Goal: Information Seeking & Learning: Find specific page/section

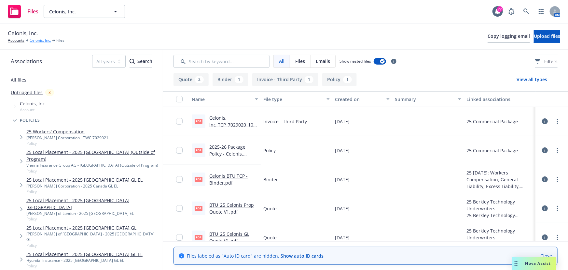
click at [40, 40] on link "Celonis, Inc." at bounding box center [40, 40] width 21 height 6
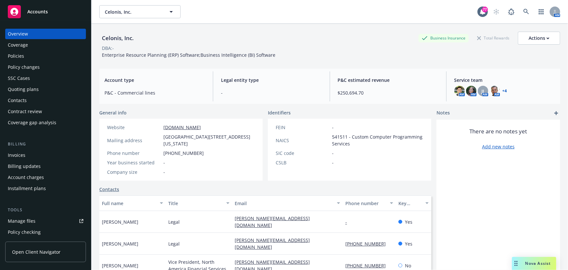
click at [23, 59] on div "Policies" at bounding box center [16, 56] width 16 height 10
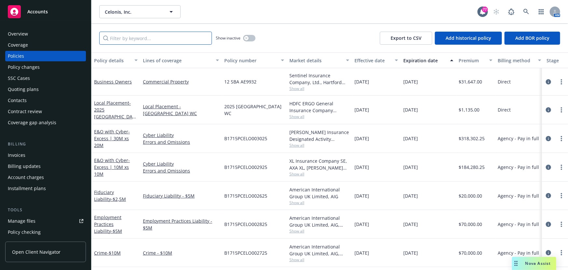
click at [141, 39] on input "Filter by keyword..." at bounding box center [155, 38] width 113 height 13
type input "o"
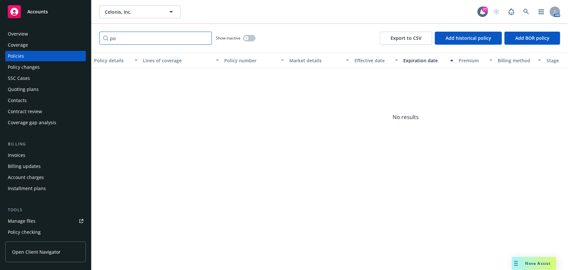
type input "p"
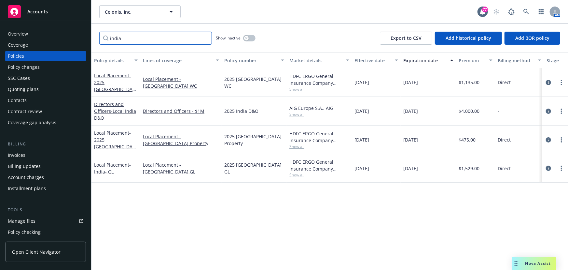
type input "india"
click at [117, 165] on link "Local Placement - [GEOGRAPHIC_DATA]- GL" at bounding box center [112, 168] width 37 height 13
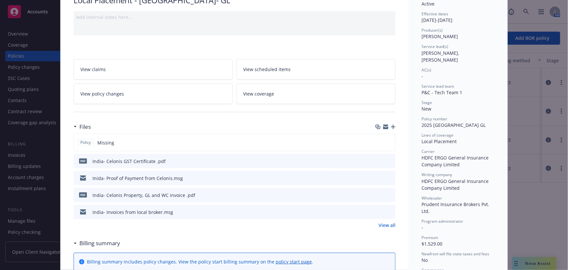
scroll to position [59, 0]
click at [389, 177] on icon "preview file" at bounding box center [390, 177] width 6 height 5
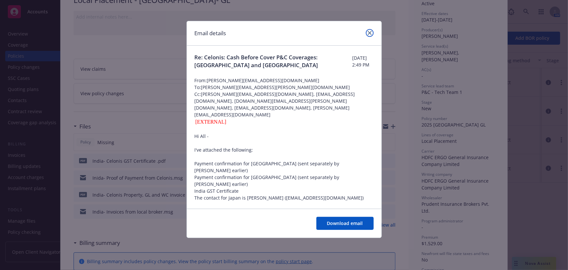
click at [371, 32] on icon "close" at bounding box center [370, 33] width 4 height 4
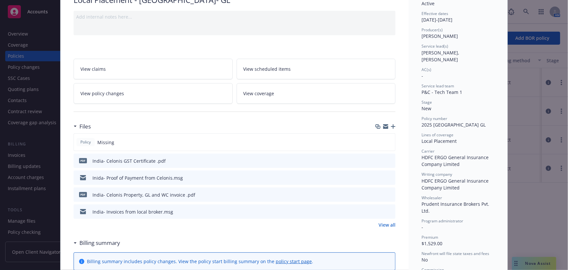
click at [388, 209] on icon "preview file" at bounding box center [390, 211] width 6 height 5
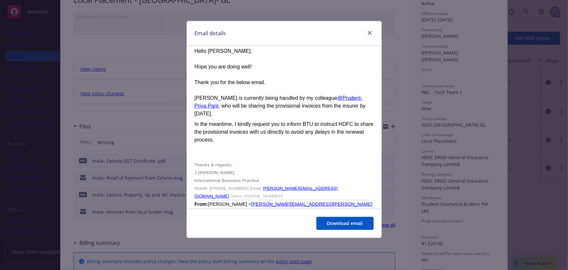
scroll to position [1421, 0]
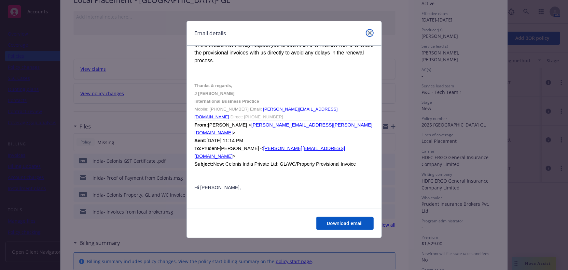
click at [370, 33] on icon "close" at bounding box center [370, 33] width 4 height 4
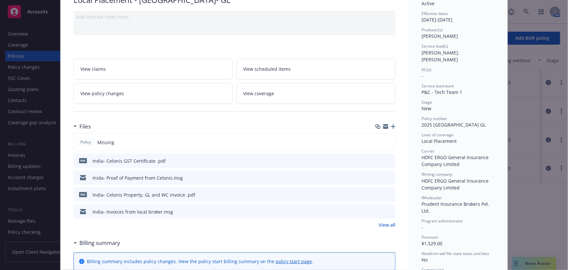
click at [389, 194] on icon "preview file" at bounding box center [390, 194] width 6 height 5
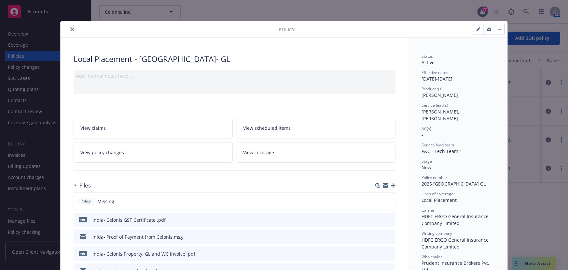
click at [70, 29] on icon "close" at bounding box center [72, 29] width 4 height 4
click at [70, 29] on div "Overview" at bounding box center [46, 34] width 76 height 10
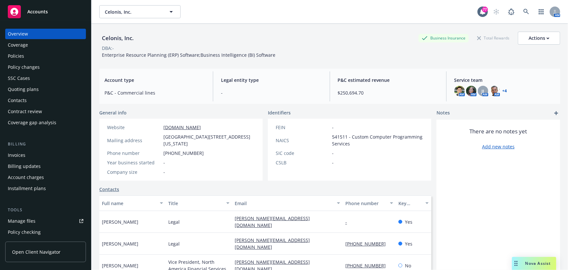
click at [29, 55] on div "Policies" at bounding box center [46, 56] width 76 height 10
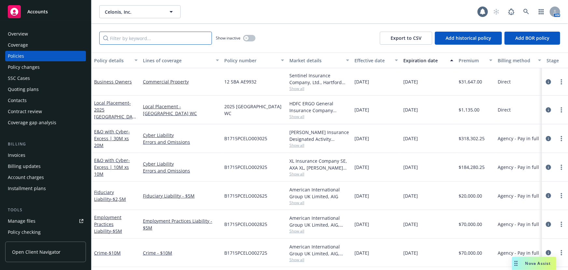
click at [130, 40] on input "Filter by keyword..." at bounding box center [155, 38] width 113 height 13
type input "[GEOGRAPHIC_DATA]"
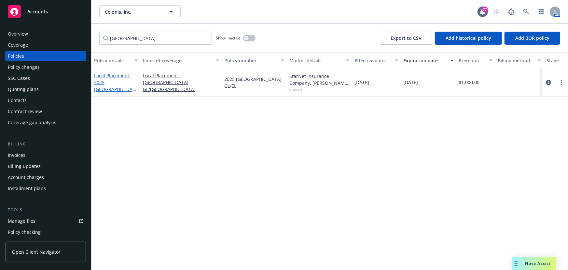
click at [111, 83] on span "- 2025 [GEOGRAPHIC_DATA] GL/EL" at bounding box center [115, 85] width 42 height 27
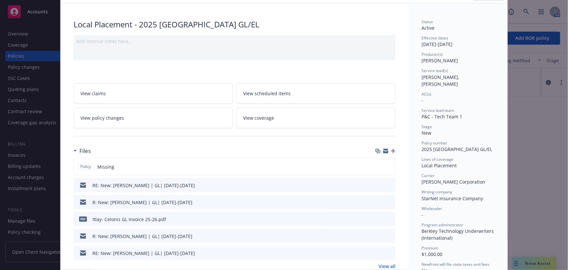
scroll to position [89, 0]
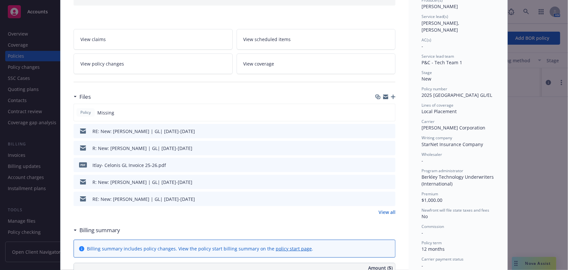
click at [384, 96] on icon "button" at bounding box center [385, 95] width 5 height 2
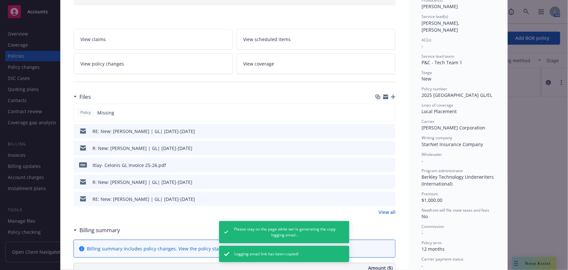
click at [390, 163] on icon "preview file" at bounding box center [390, 164] width 6 height 5
